Goal: Navigation & Orientation: Find specific page/section

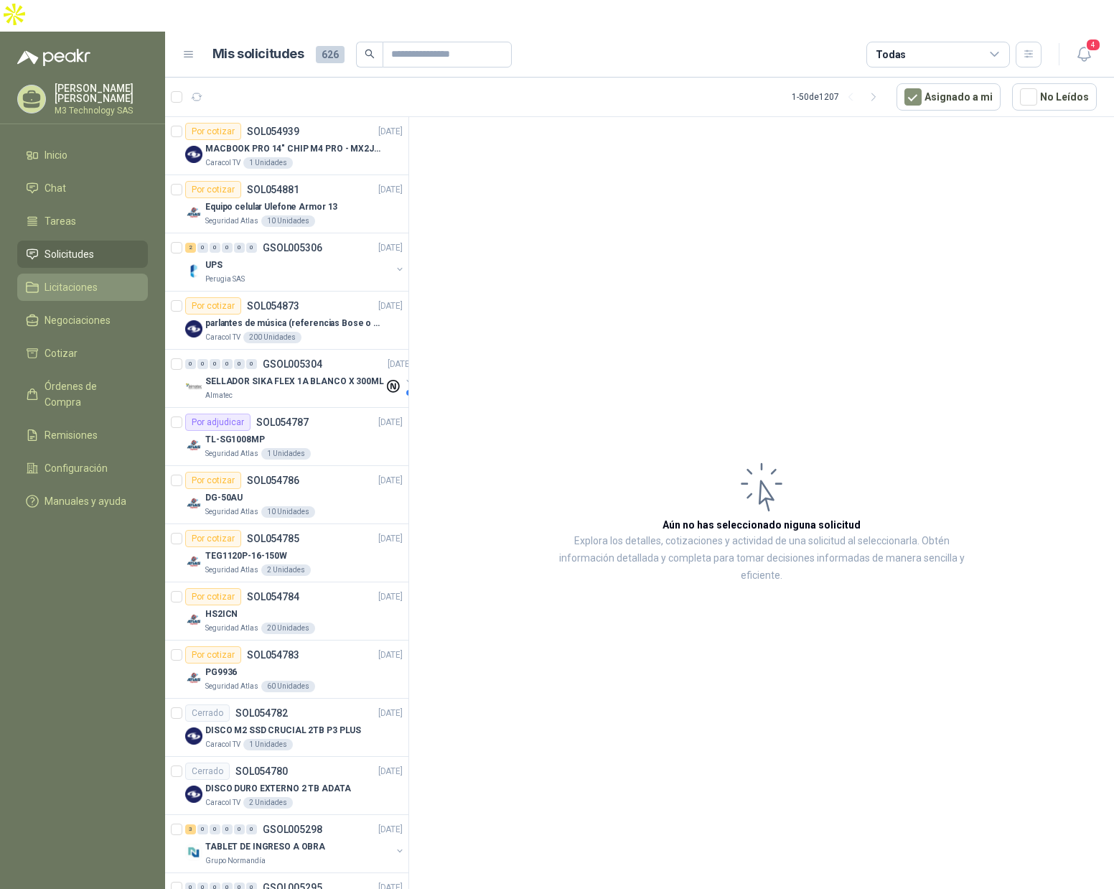
click at [57, 279] on span "Licitaciones" at bounding box center [71, 287] width 53 height 16
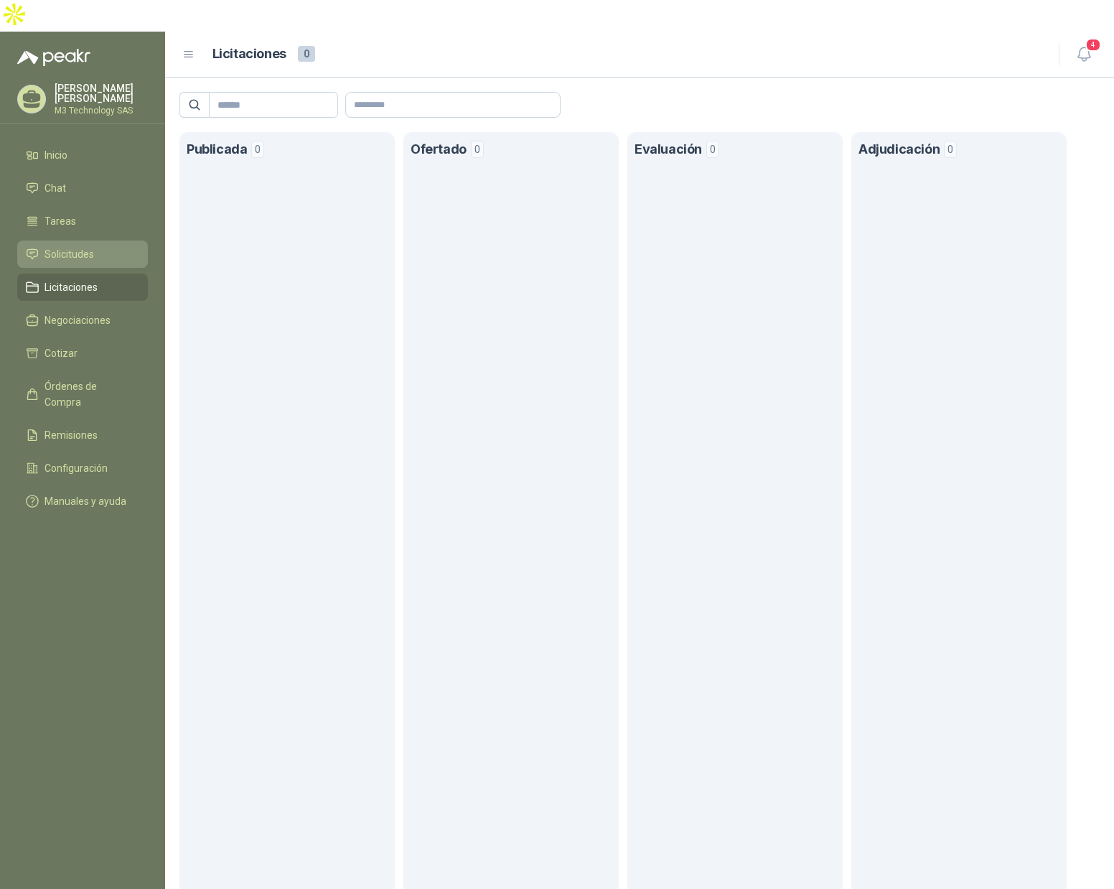
click at [64, 246] on span "Solicitudes" at bounding box center [70, 254] width 50 height 16
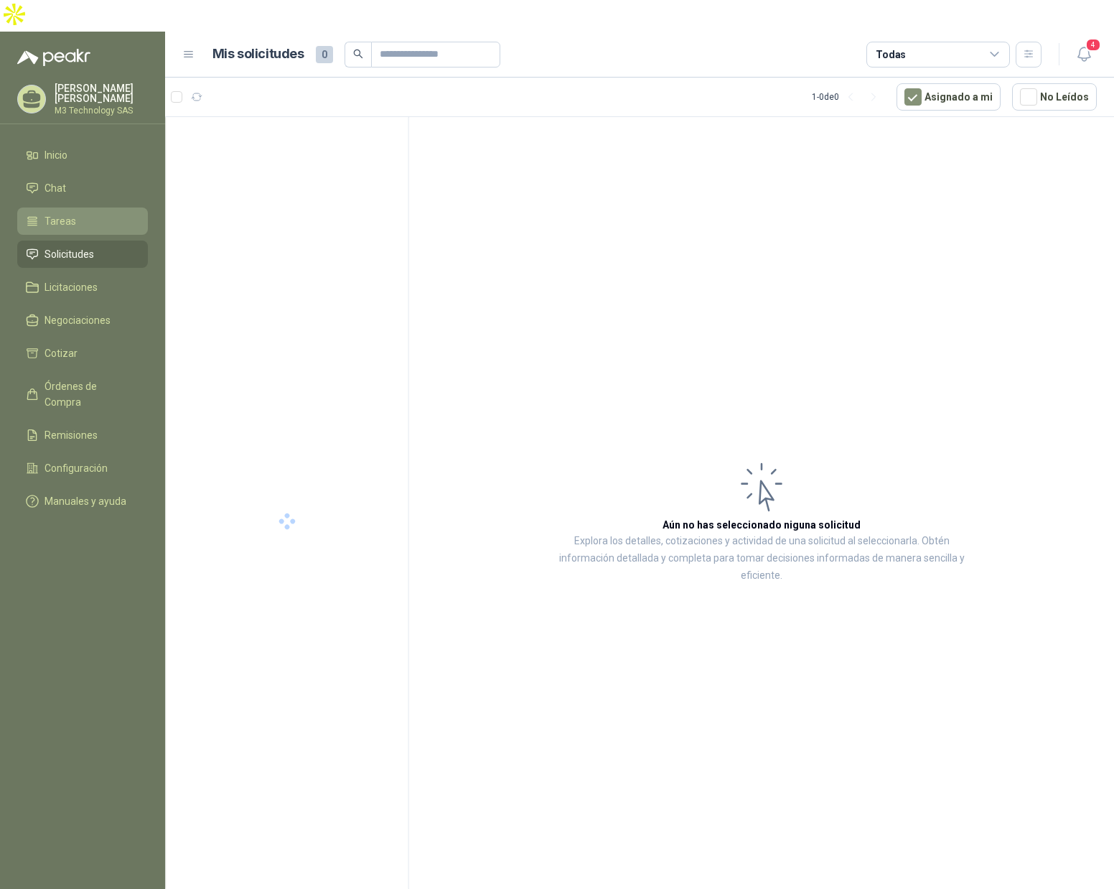
click at [78, 213] on li "Tareas" at bounding box center [82, 221] width 113 height 16
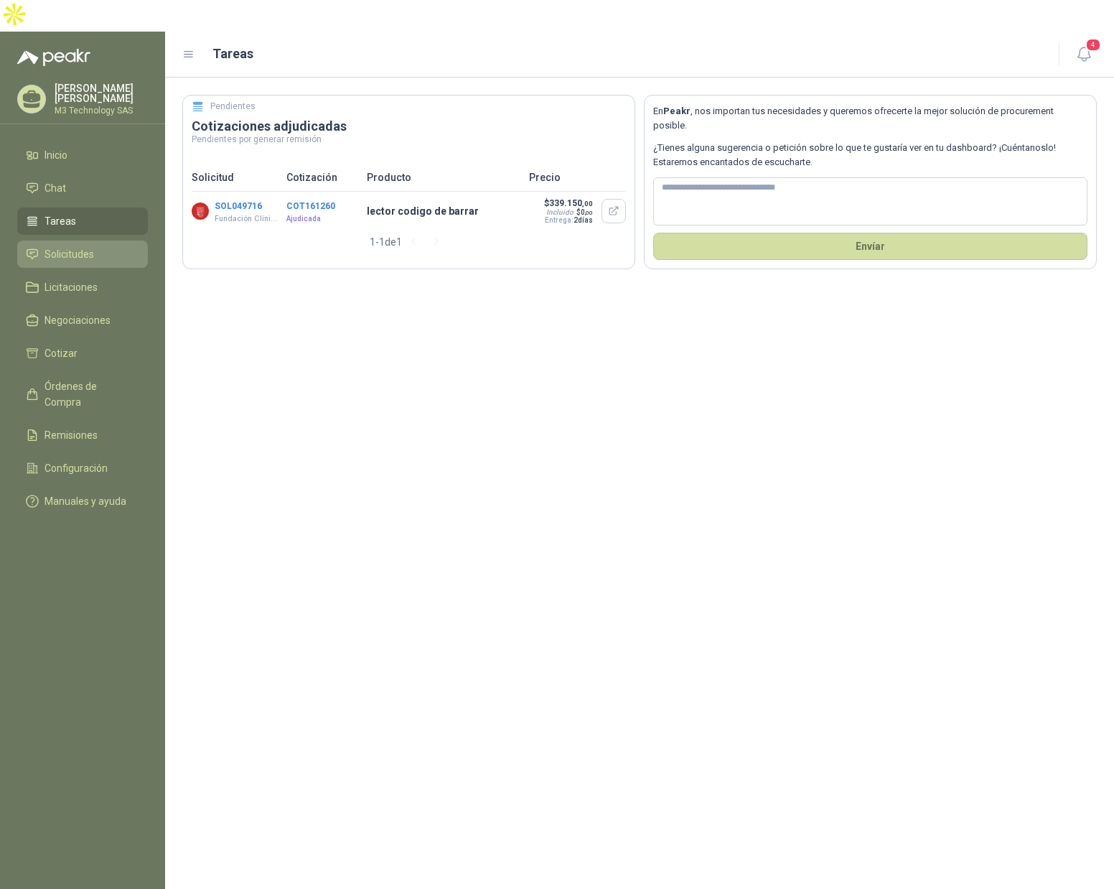
click at [98, 246] on li "Solicitudes" at bounding box center [82, 254] width 113 height 16
